Goal: Task Accomplishment & Management: Manage account settings

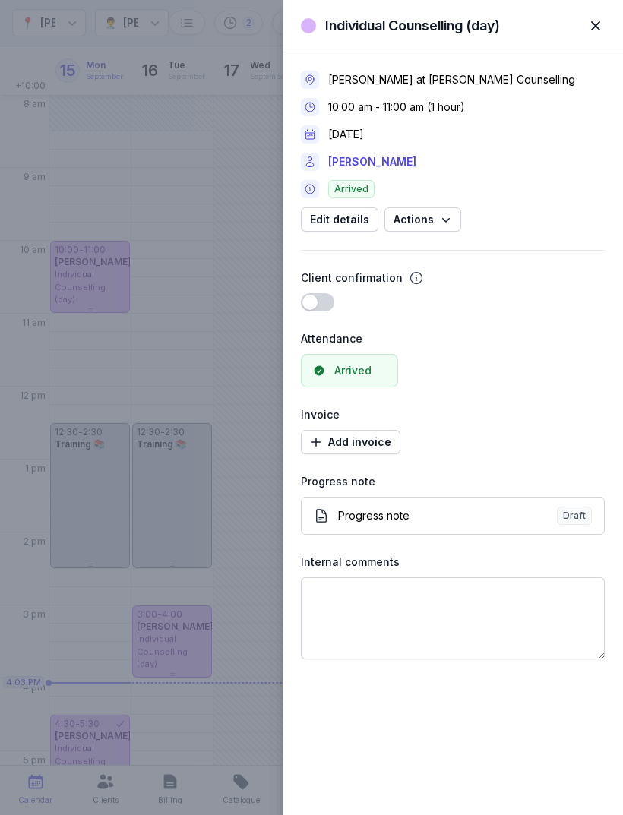
select select "week"
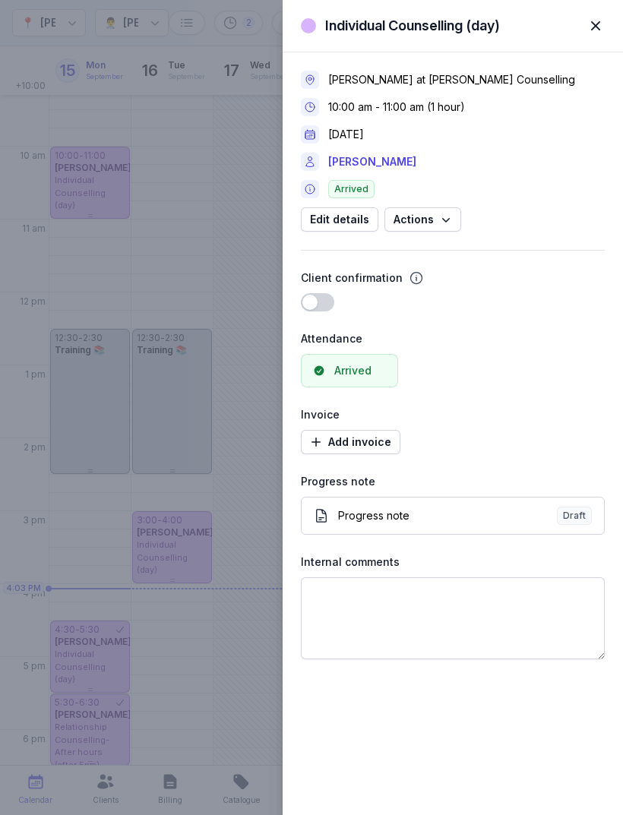
click at [604, 20] on span "button" at bounding box center [595, 25] width 33 height 33
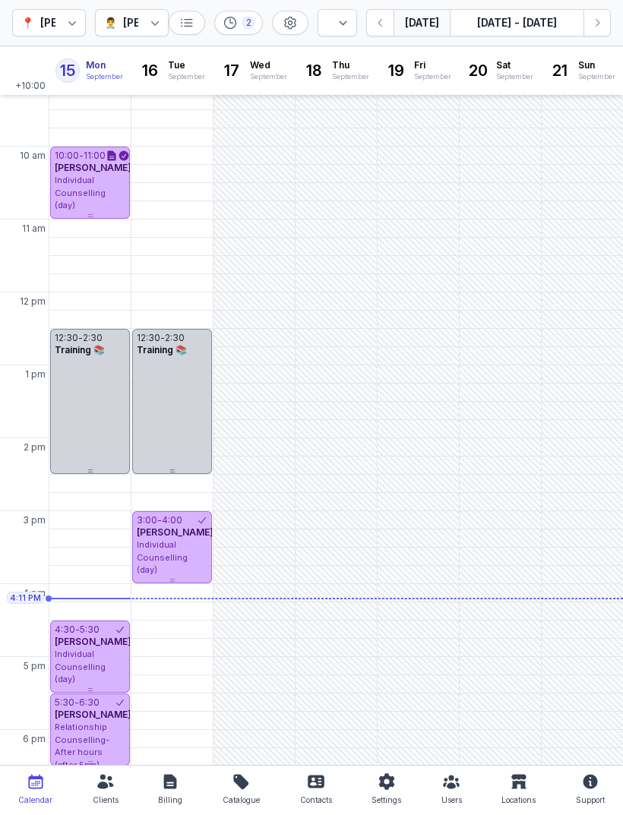
click at [95, 175] on div "Individual Counselling (day)" at bounding box center [90, 193] width 71 height 38
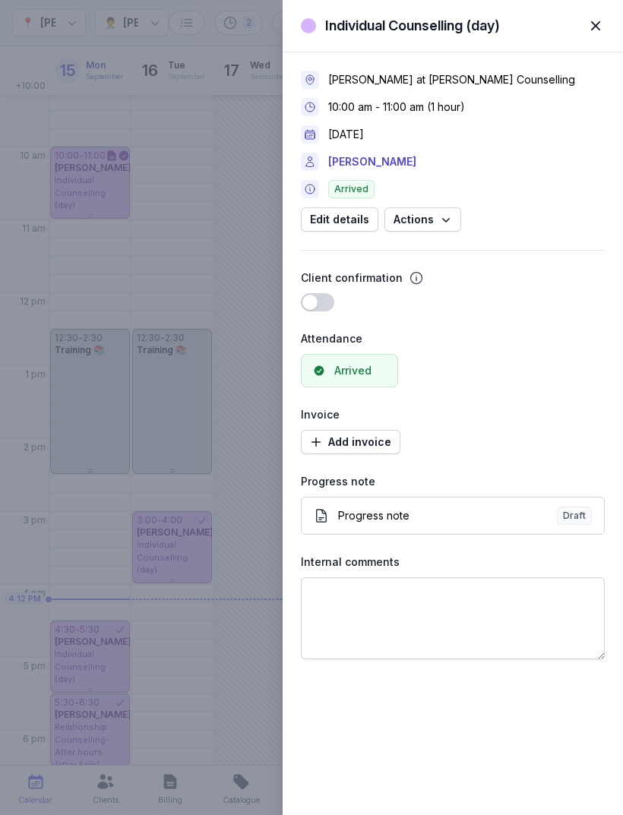
click at [357, 162] on link "[PERSON_NAME]" at bounding box center [372, 162] width 88 height 18
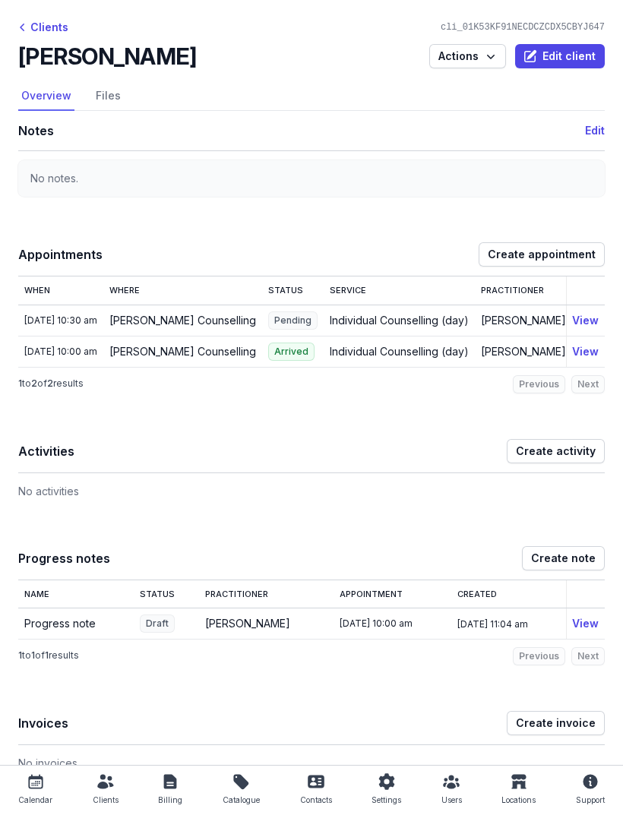
click at [115, 93] on link "Files" at bounding box center [108, 96] width 31 height 29
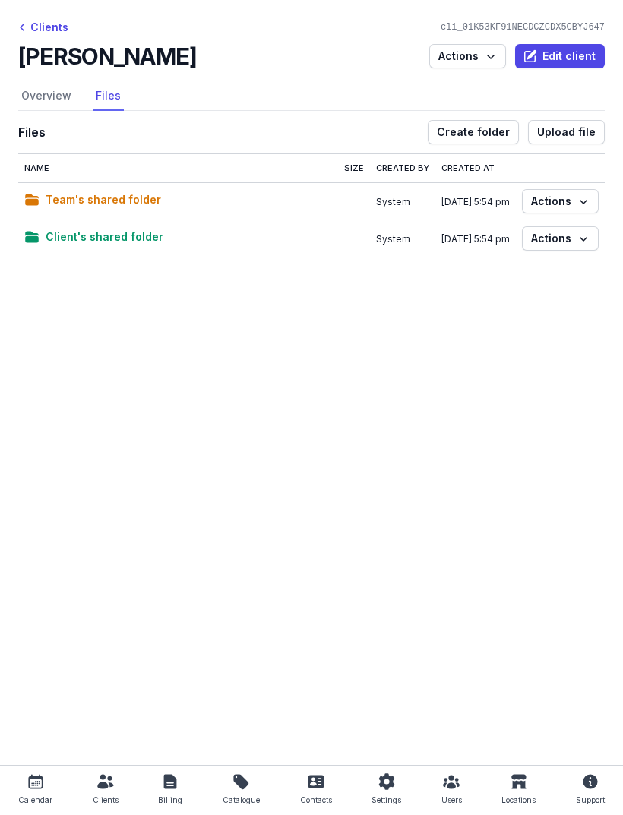
click at [497, 136] on span "Create folder" at bounding box center [473, 132] width 73 height 18
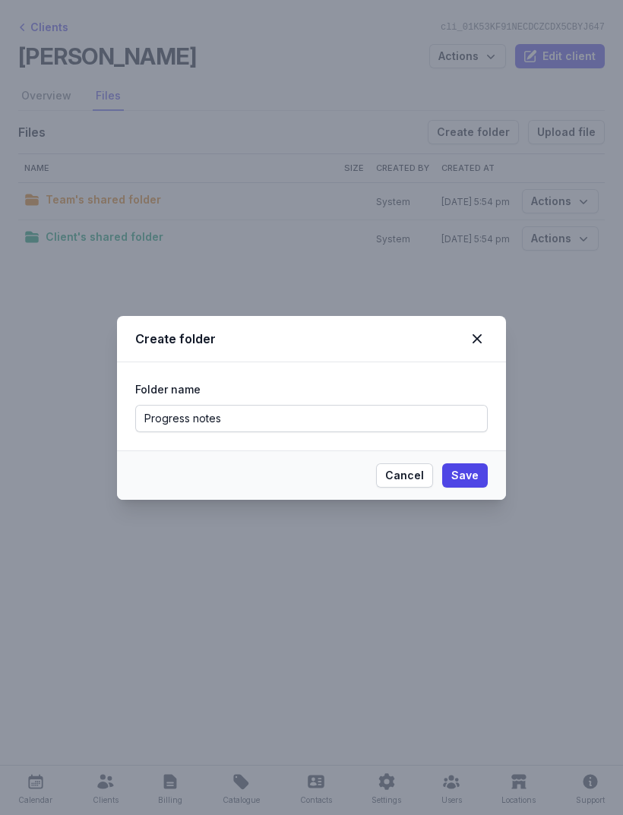
type input "Progress notes"
click at [465, 482] on span "Save" at bounding box center [464, 475] width 27 height 18
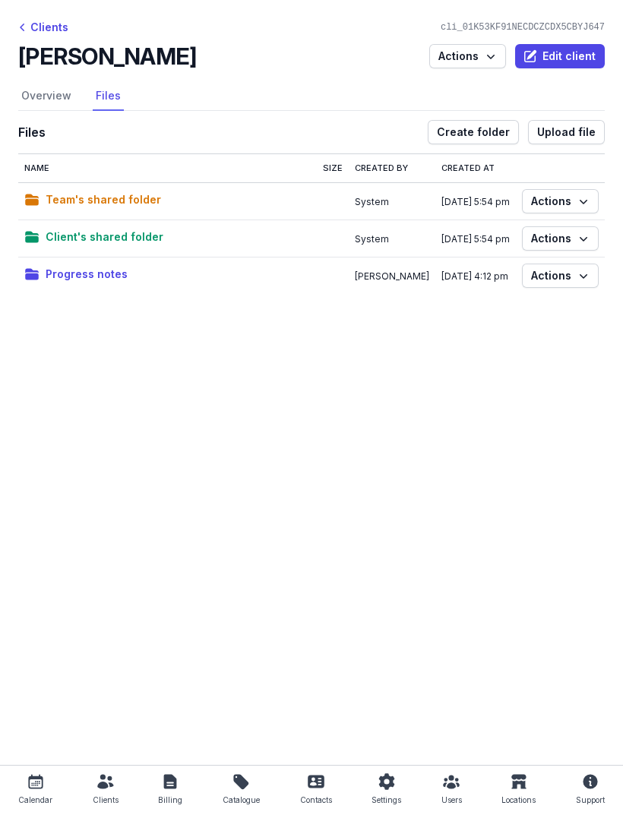
click at [81, 273] on span "Progress notes" at bounding box center [87, 274] width 82 height 18
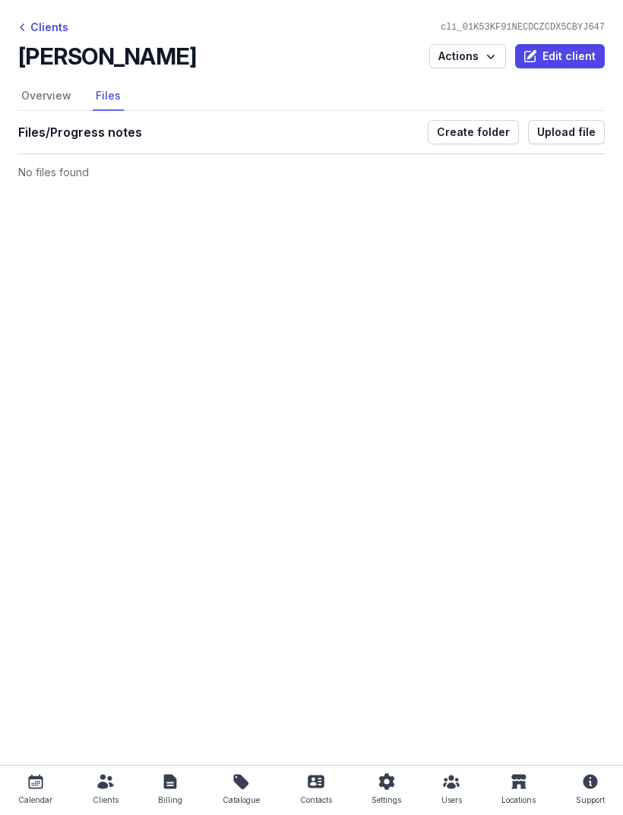
click at [567, 131] on span "Upload file" at bounding box center [566, 132] width 58 height 18
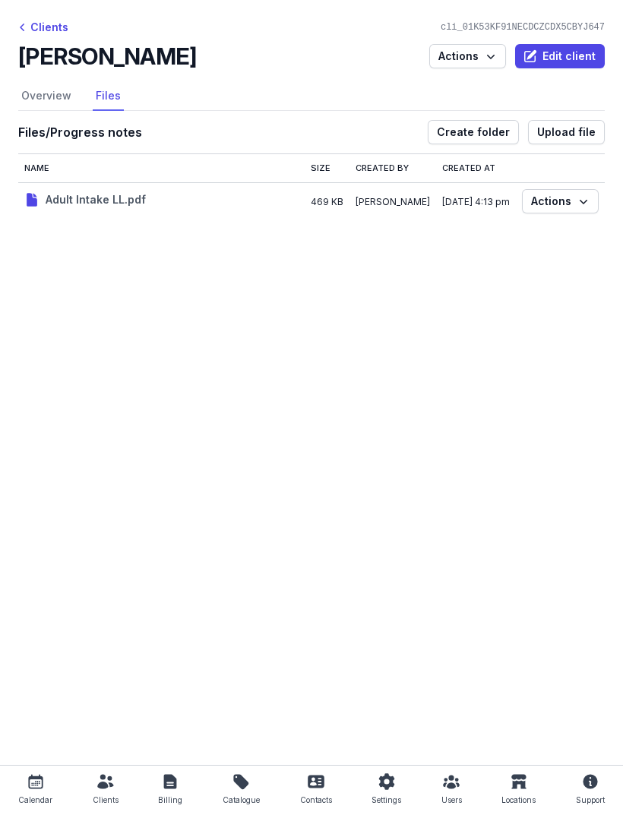
click at [580, 128] on span "Upload file" at bounding box center [566, 132] width 58 height 18
click at [575, 133] on span "Upload file" at bounding box center [566, 132] width 58 height 18
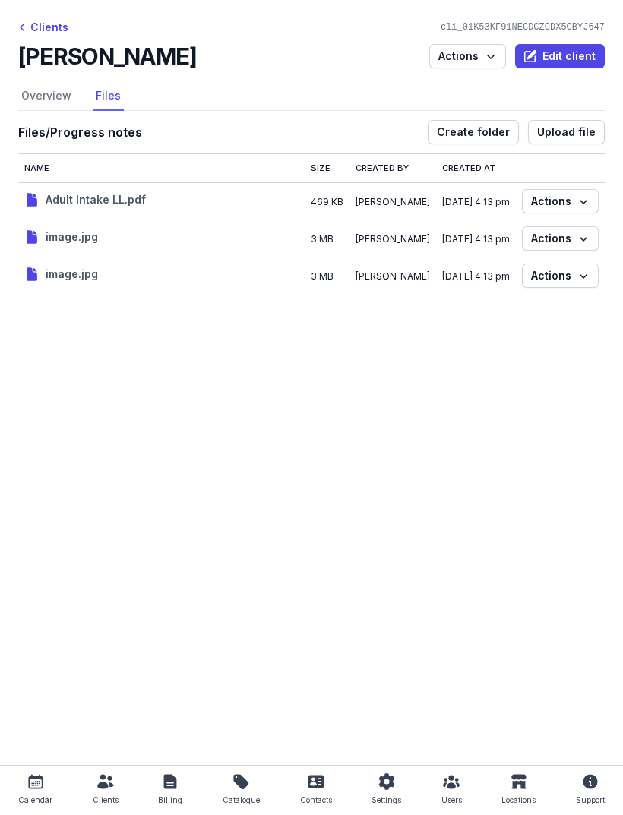
click at [30, 787] on icon at bounding box center [36, 782] width 18 height 18
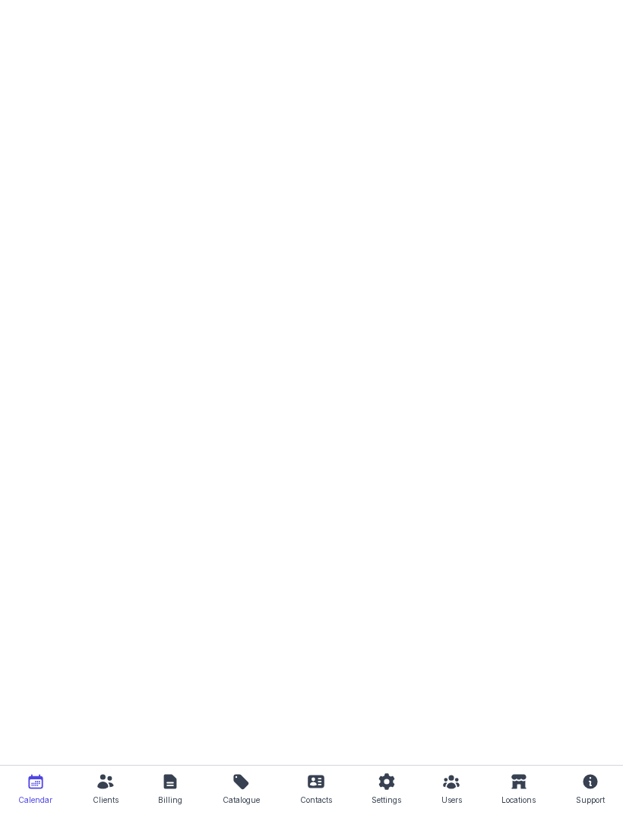
select select "week"
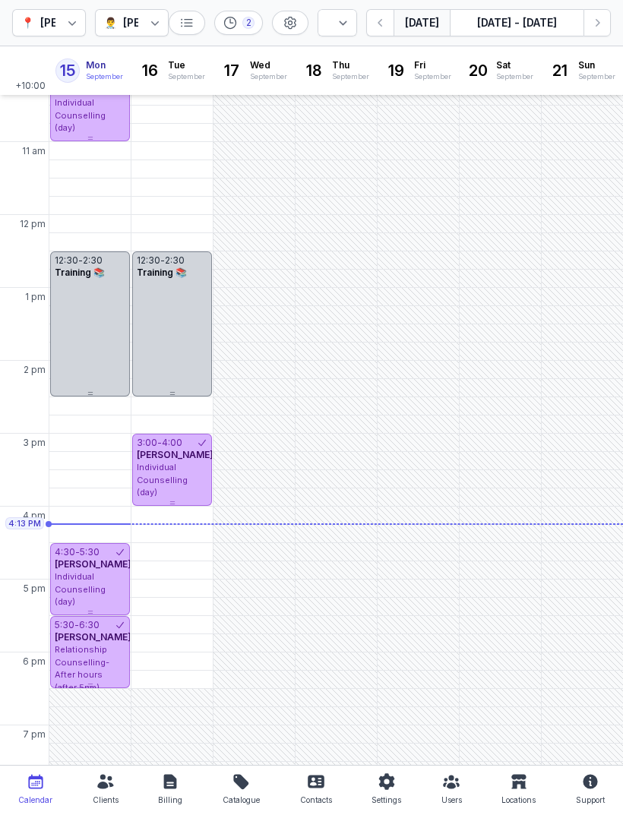
scroll to position [205, 0]
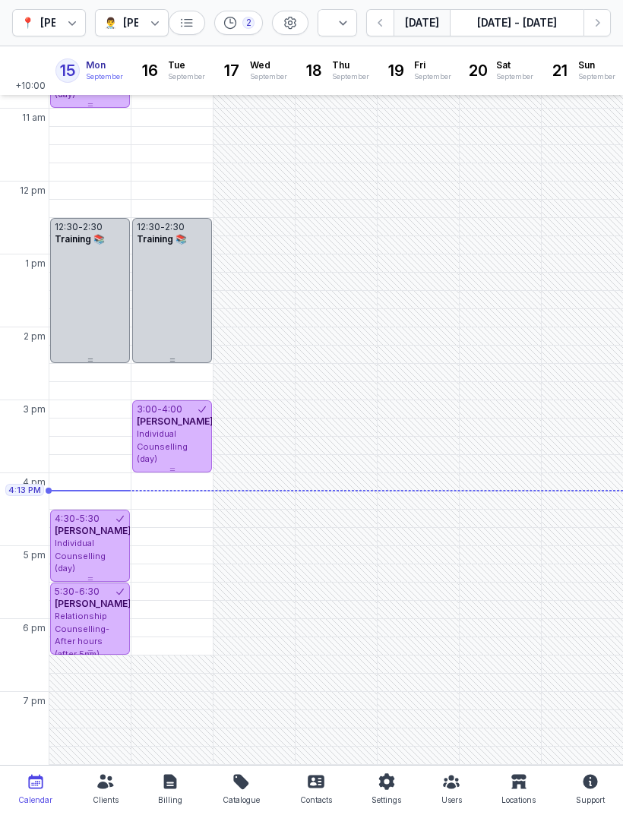
click at [177, 443] on span "Individual Counselling (day)" at bounding box center [162, 446] width 51 height 36
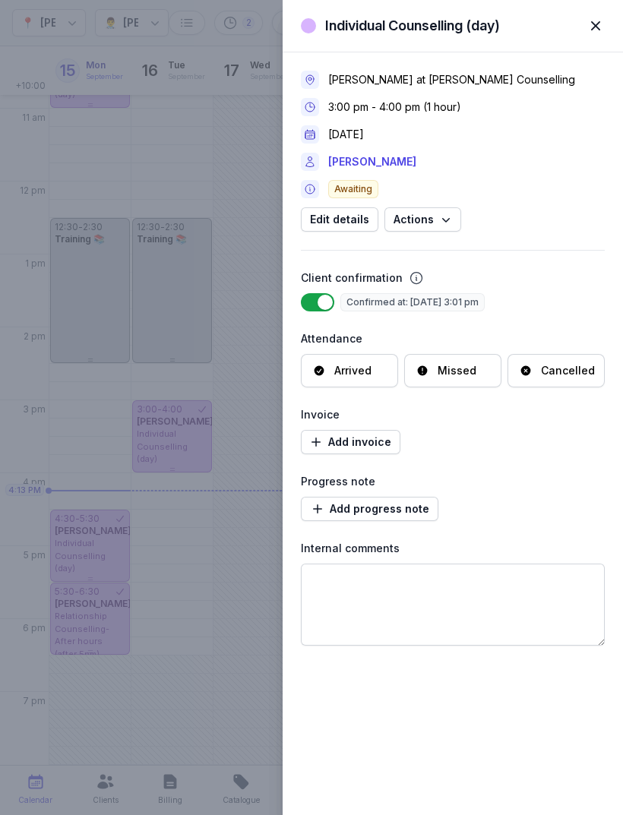
click at [374, 170] on link "[PERSON_NAME]" at bounding box center [372, 162] width 88 height 18
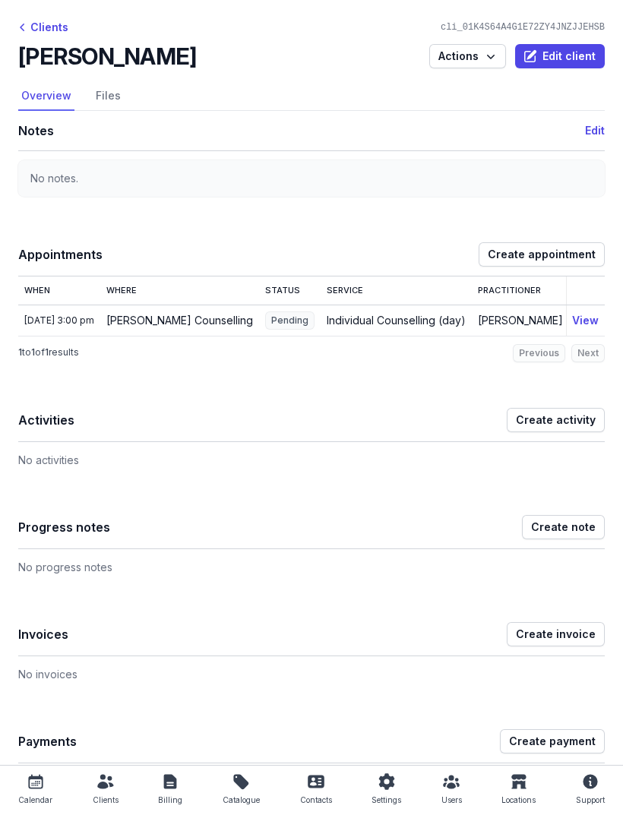
click at [108, 97] on link "Files" at bounding box center [108, 96] width 31 height 29
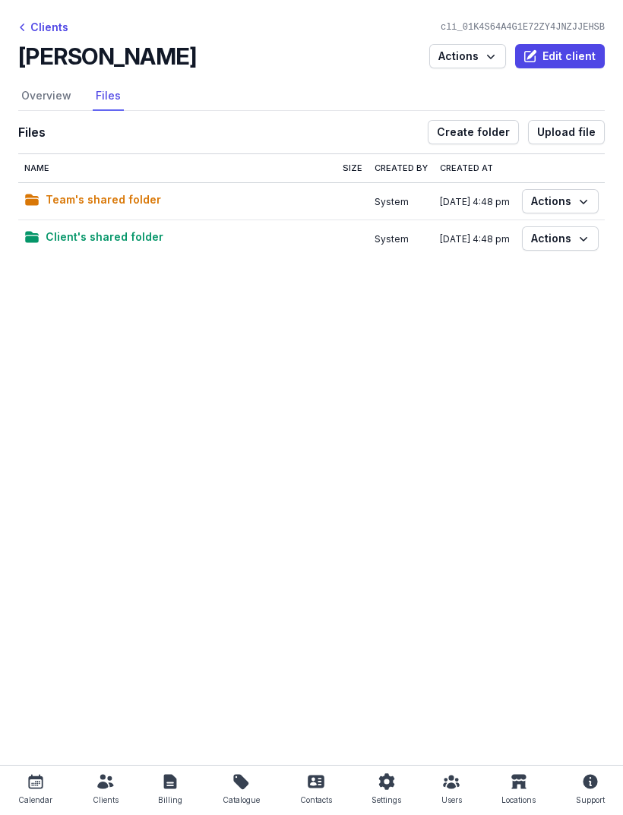
click at [578, 139] on span "Upload file" at bounding box center [566, 132] width 58 height 18
click at [583, 136] on span "Upload file" at bounding box center [566, 132] width 58 height 18
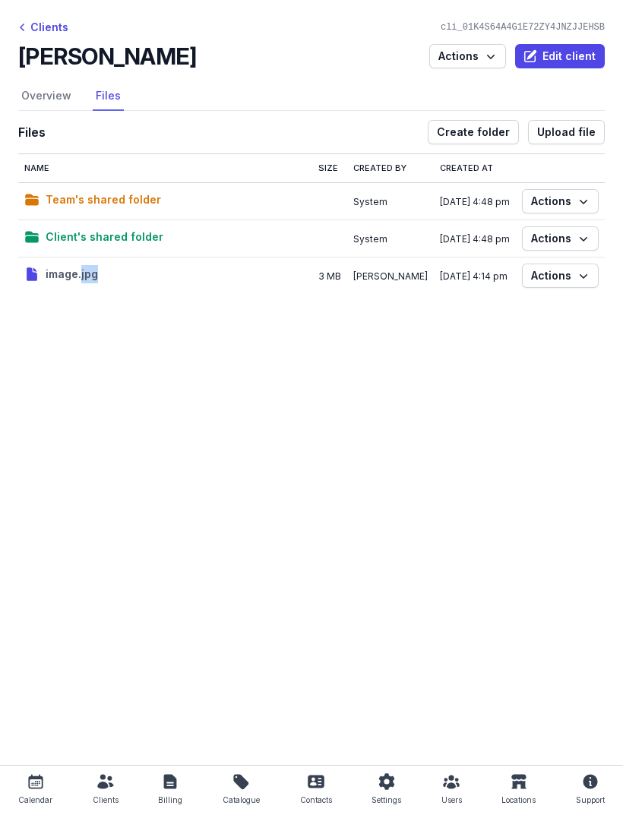
click at [571, 278] on span "Actions" at bounding box center [560, 276] width 58 height 18
click at [477, 308] on button "Rename" at bounding box center [513, 303] width 170 height 21
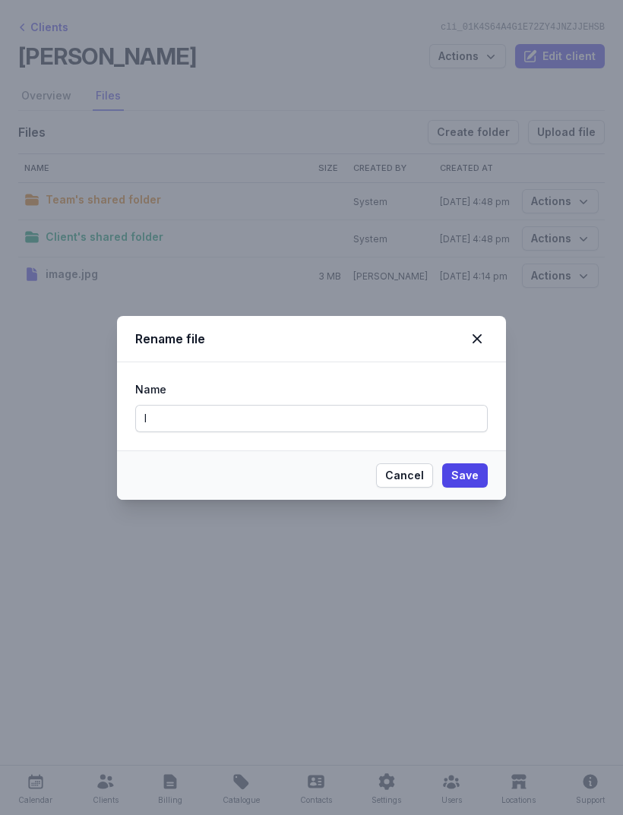
type input "I"
type input "Novo note consent"
click at [463, 482] on span "Save" at bounding box center [464, 475] width 27 height 18
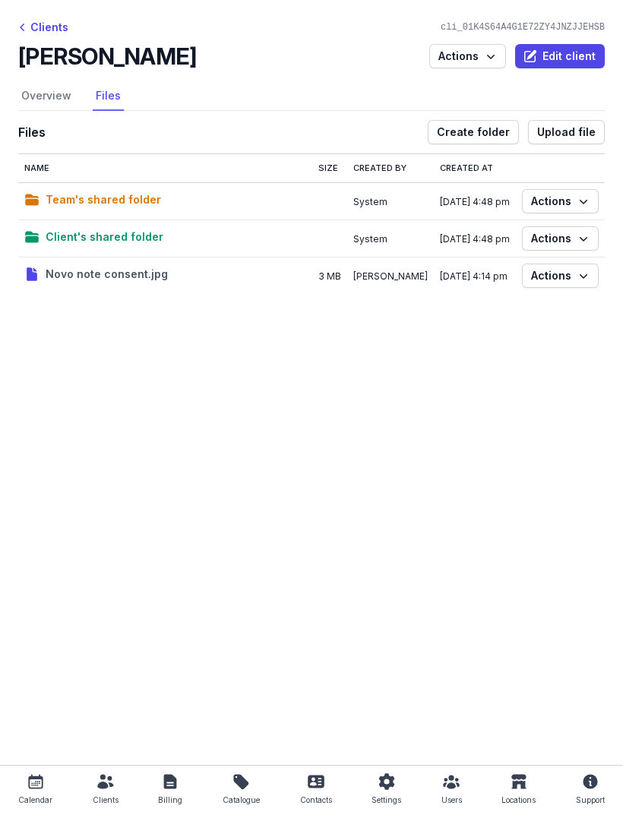
click at [583, 134] on span "Upload file" at bounding box center [566, 132] width 58 height 18
click at [564, 138] on span "Upload file" at bounding box center [566, 132] width 58 height 18
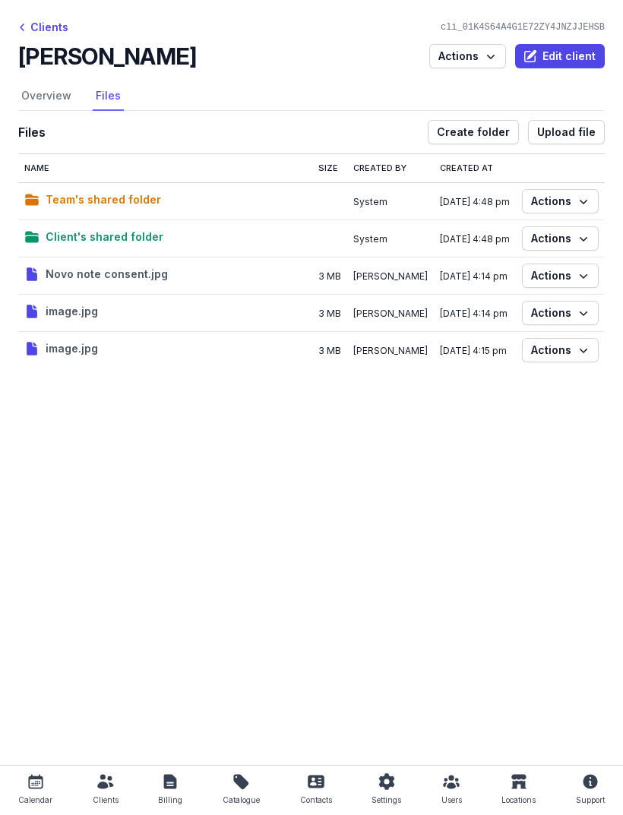
click at [43, 27] on div "Clients" at bounding box center [43, 27] width 50 height 18
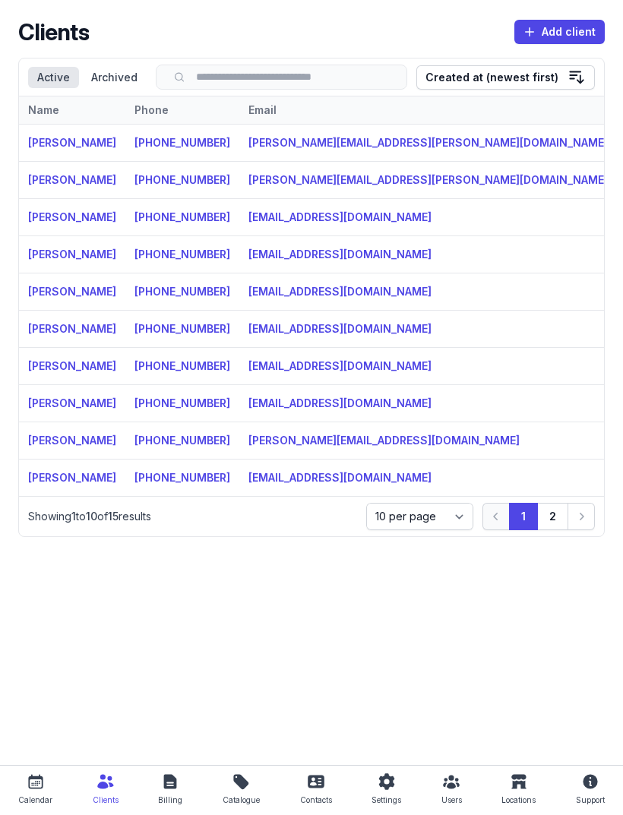
click at [553, 524] on button "2" at bounding box center [552, 516] width 31 height 27
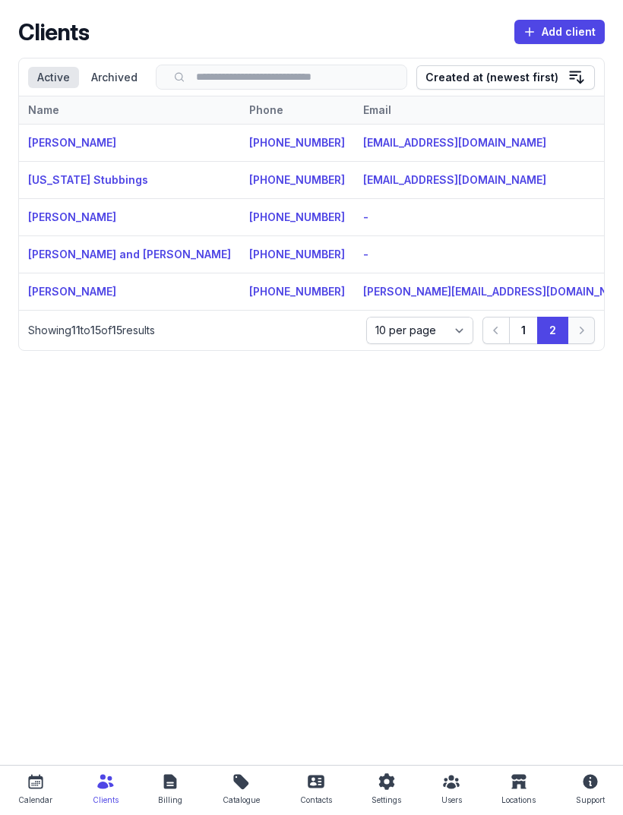
click at [68, 220] on link "[PERSON_NAME]" at bounding box center [72, 216] width 88 height 13
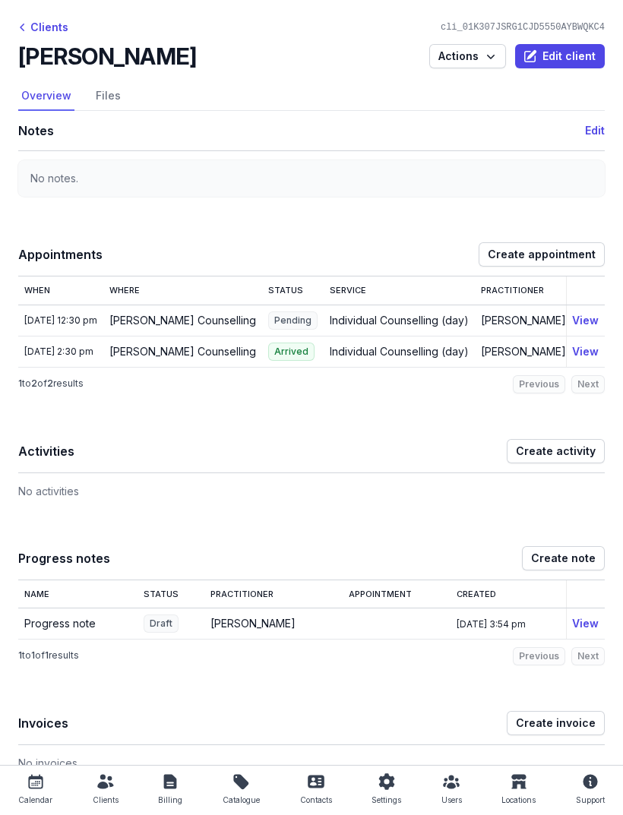
click at [103, 101] on link "Files" at bounding box center [108, 96] width 31 height 29
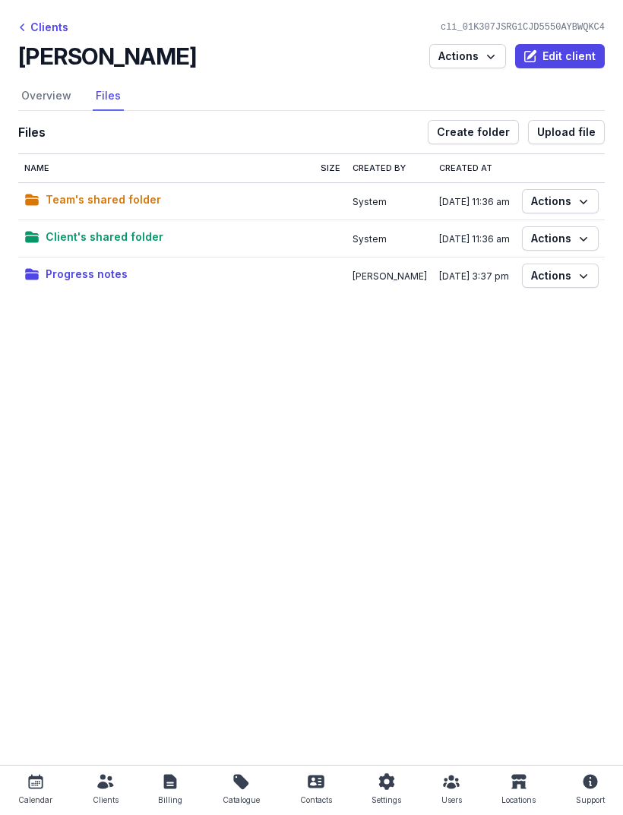
click at [84, 280] on span "Progress notes" at bounding box center [87, 274] width 82 height 18
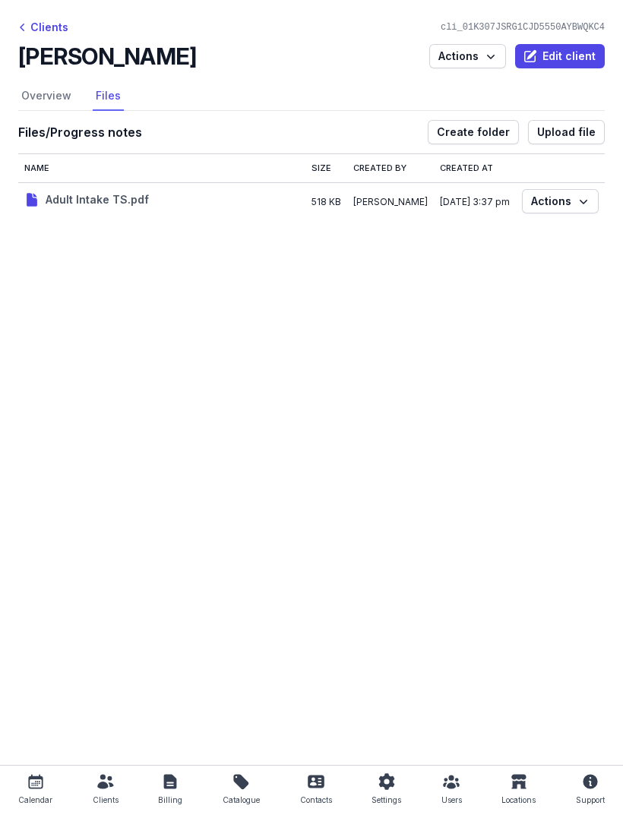
click at [575, 133] on span "Upload file" at bounding box center [566, 132] width 58 height 18
click at [575, 137] on span "Upload file" at bounding box center [566, 132] width 58 height 18
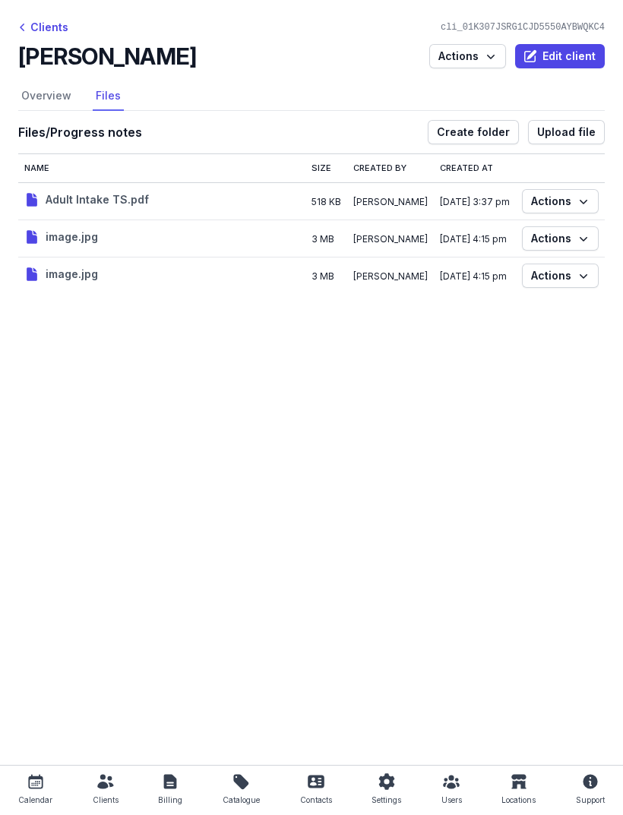
click at [106, 781] on icon at bounding box center [105, 782] width 18 height 18
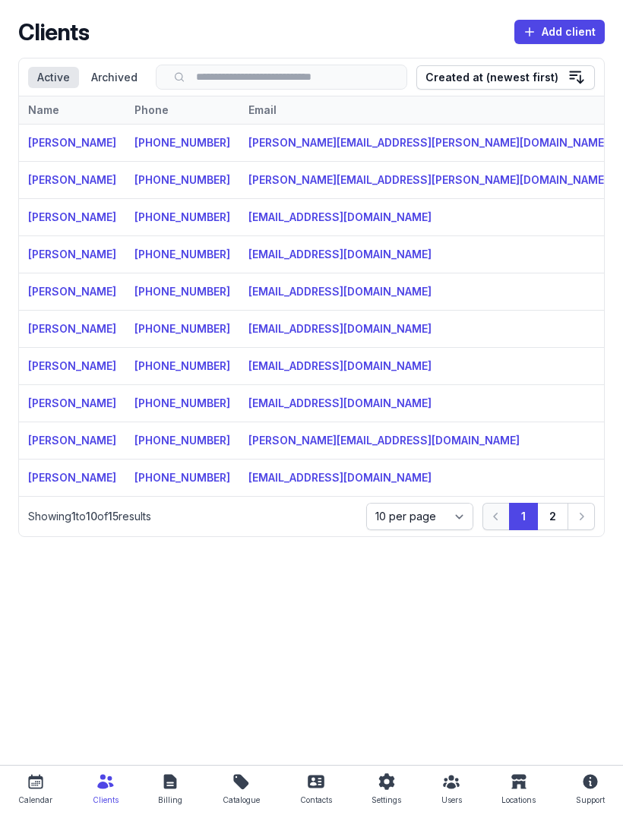
click at [549, 527] on button "2" at bounding box center [552, 516] width 31 height 27
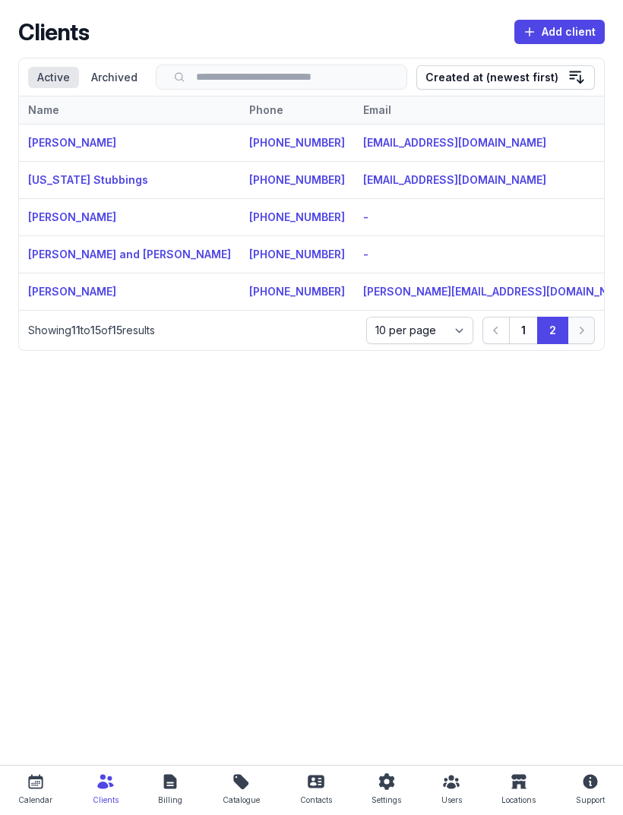
click at [150, 258] on link "[PERSON_NAME] and [PERSON_NAME]" at bounding box center [129, 254] width 203 height 13
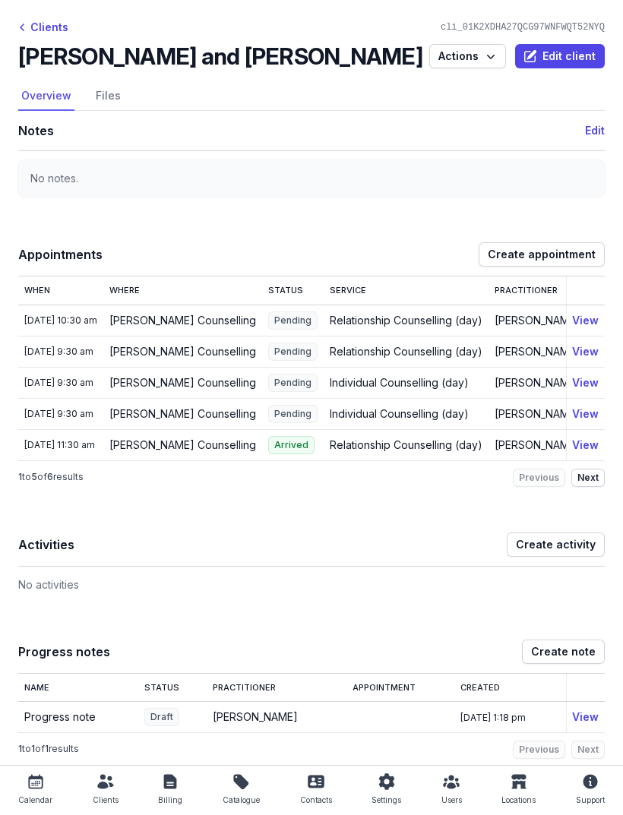
click at [113, 84] on link "Files" at bounding box center [108, 96] width 31 height 29
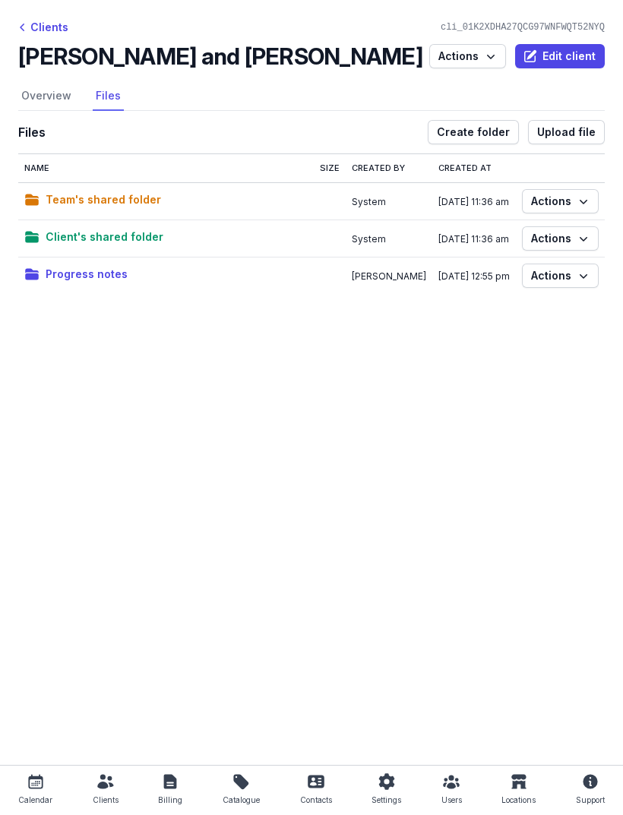
click at [101, 280] on span "Progress notes" at bounding box center [87, 274] width 82 height 18
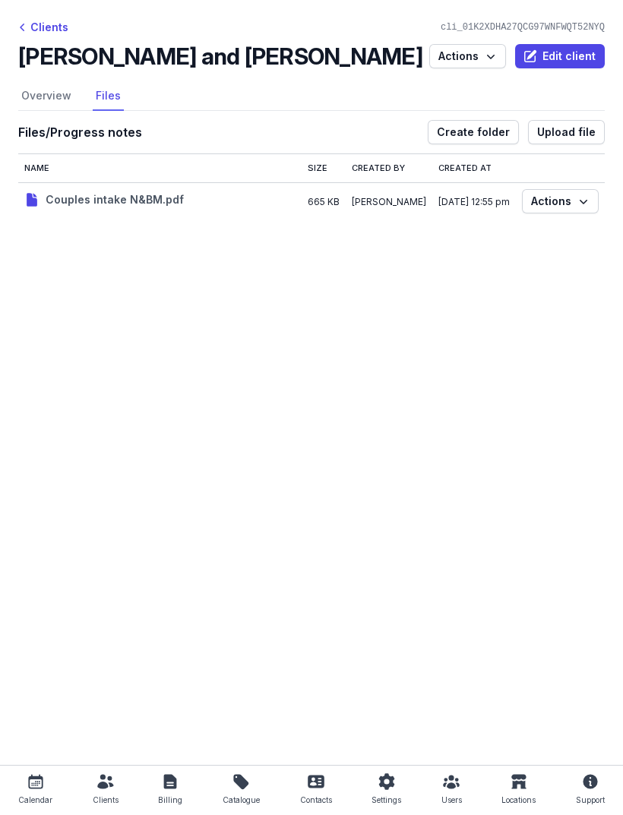
click at [574, 136] on span "Upload file" at bounding box center [566, 132] width 58 height 18
click at [581, 131] on span "Upload file" at bounding box center [566, 132] width 58 height 18
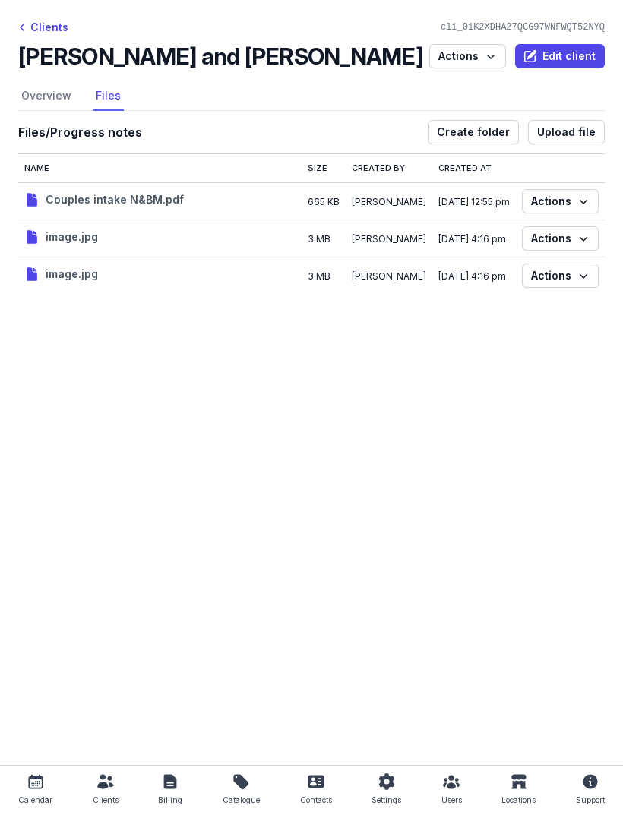
click at [48, 20] on div "Clients" at bounding box center [43, 27] width 50 height 18
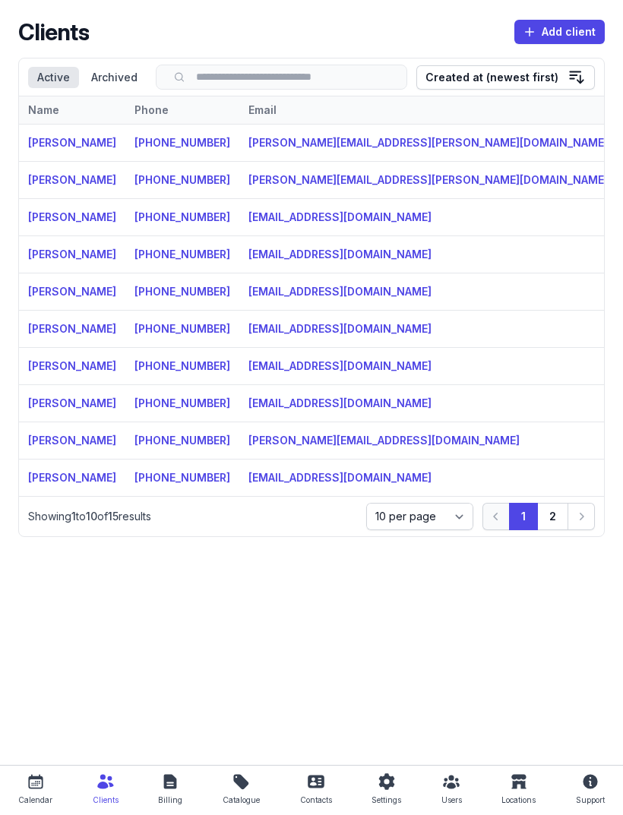
click at [552, 524] on button "2" at bounding box center [552, 516] width 31 height 27
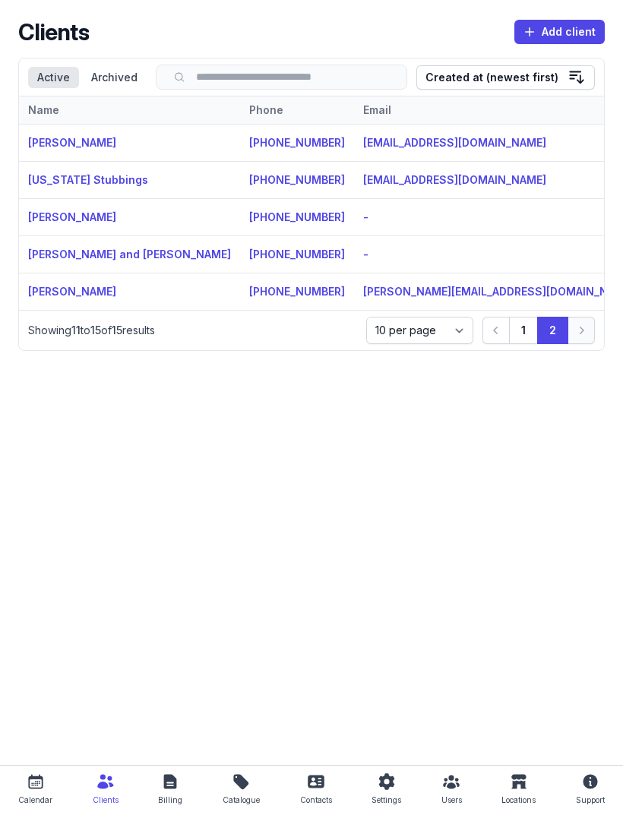
click at [137, 261] on link "[PERSON_NAME] and [PERSON_NAME]" at bounding box center [129, 254] width 203 height 13
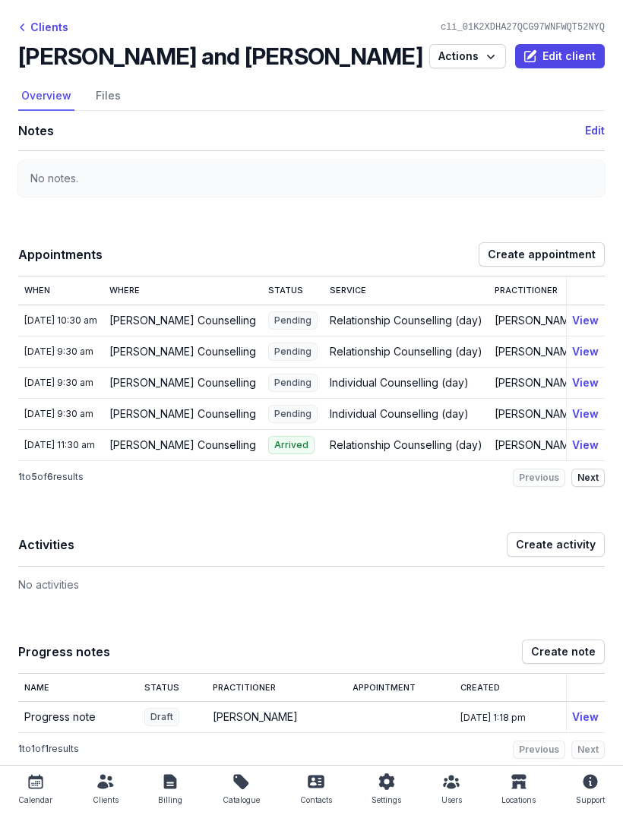
click at [100, 92] on link "Files" at bounding box center [108, 96] width 31 height 29
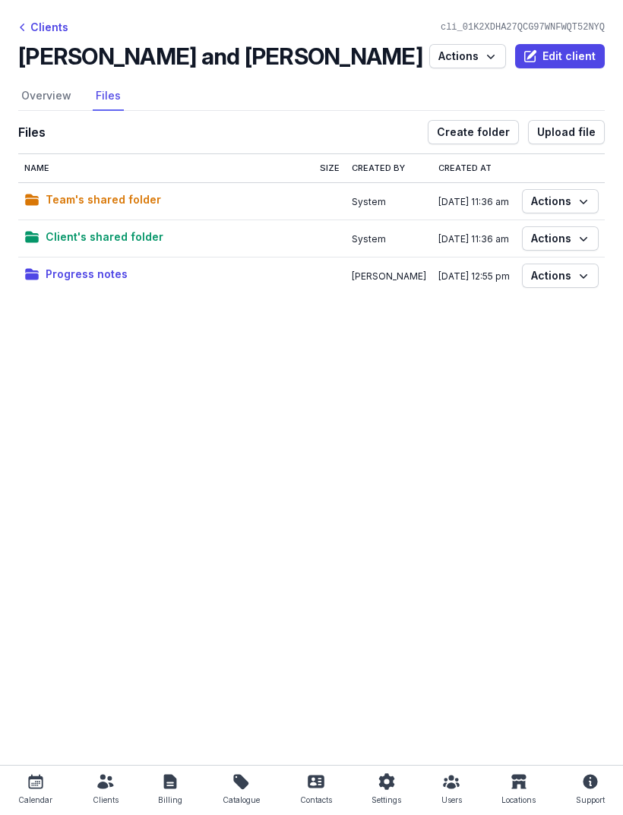
click at [82, 281] on span "Progress notes" at bounding box center [87, 274] width 82 height 18
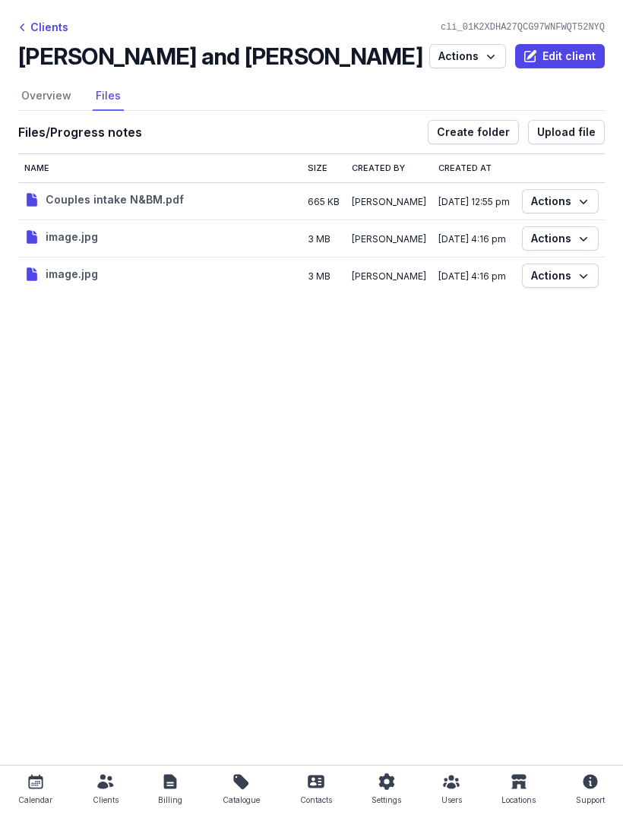
click at [579, 131] on span "Upload file" at bounding box center [566, 132] width 58 height 18
click at [574, 130] on span "Upload file" at bounding box center [566, 132] width 58 height 18
